Goal: Transaction & Acquisition: Purchase product/service

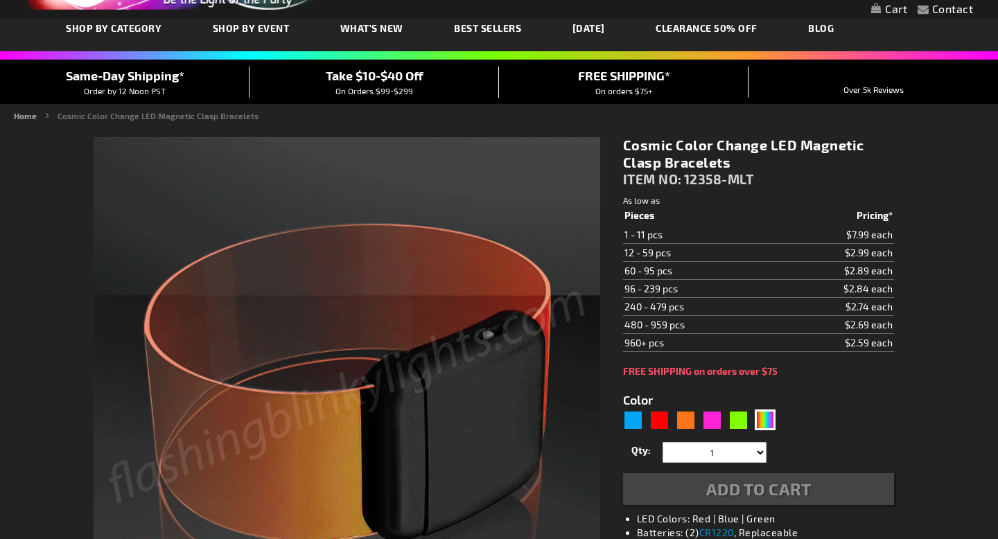
type input "5659"
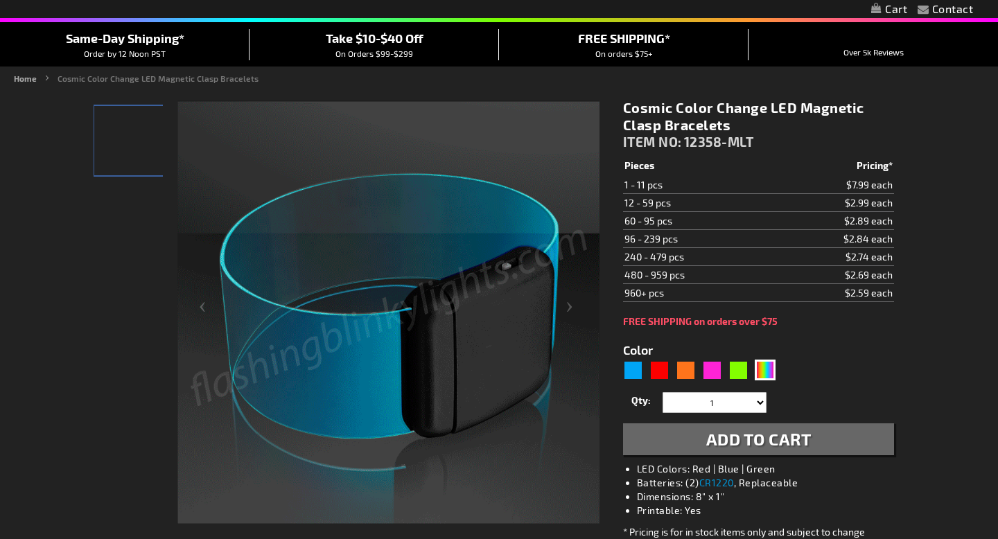
scroll to position [166, 0]
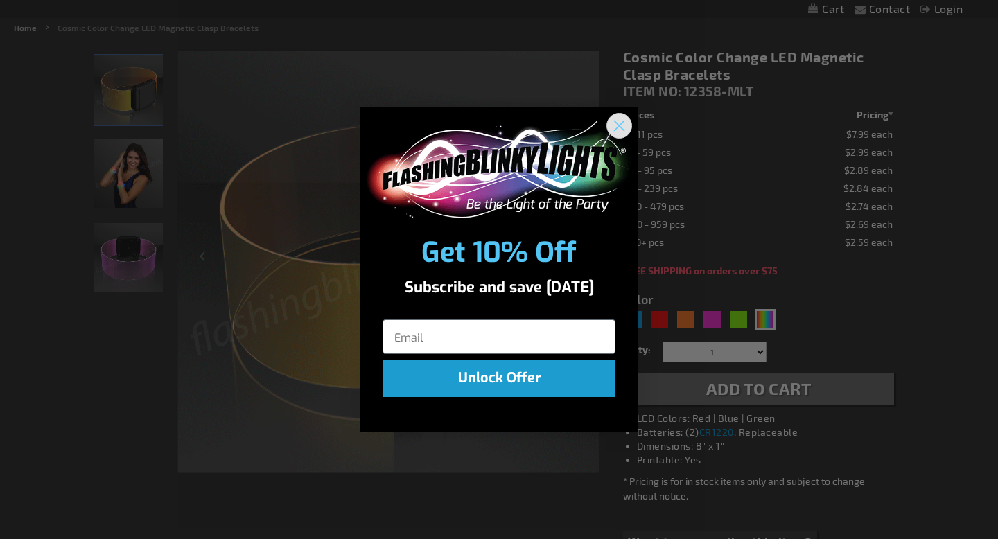
click at [615, 127] on circle "Close dialog" at bounding box center [619, 125] width 23 height 23
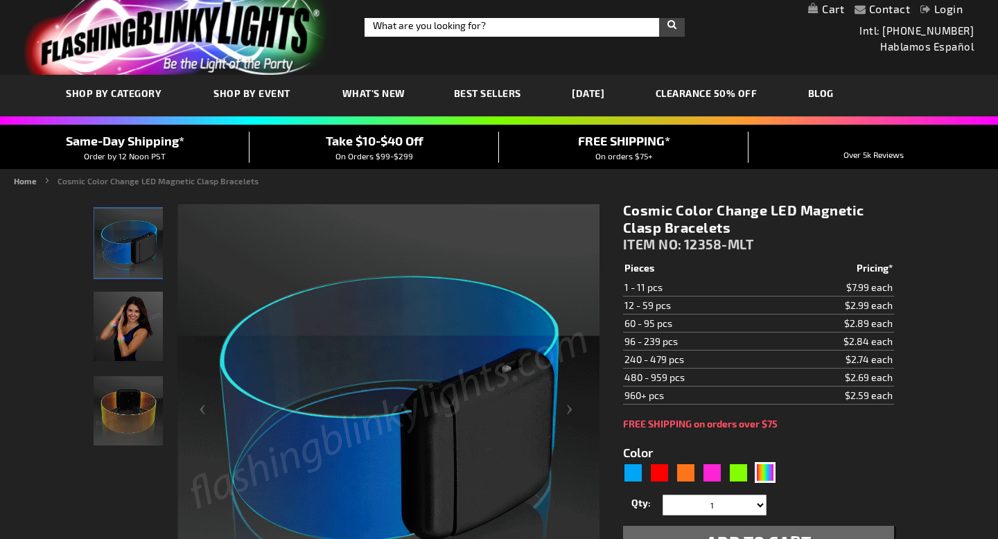
scroll to position [0, 0]
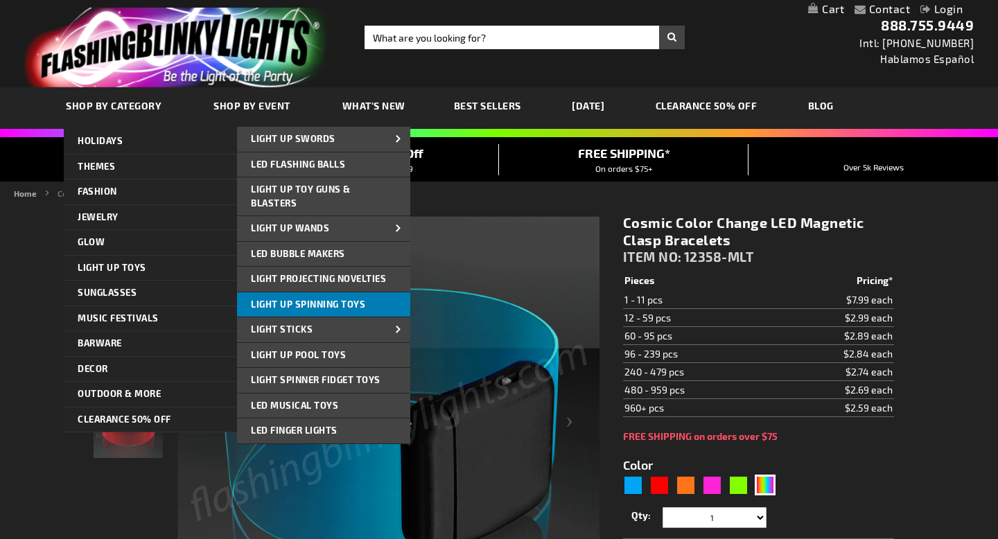
click at [301, 303] on span "Light Up Spinning Toys" at bounding box center [308, 304] width 114 height 11
